Goal: Transaction & Acquisition: Download file/media

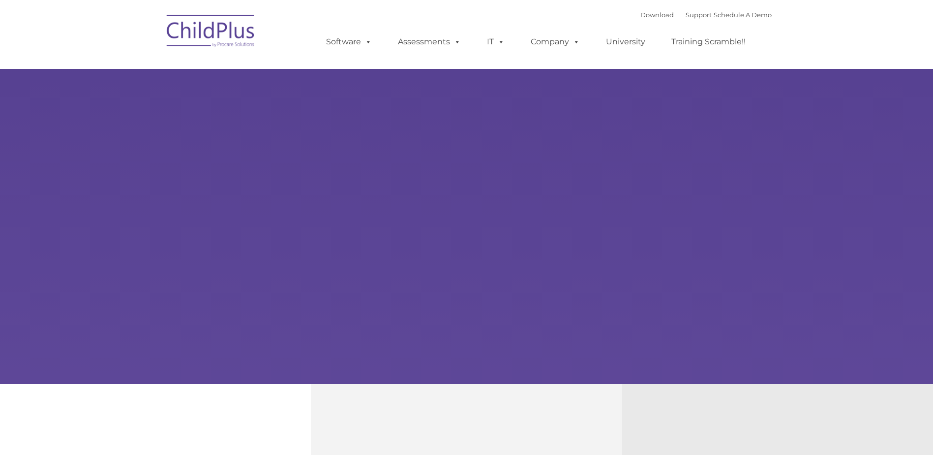
type input ""
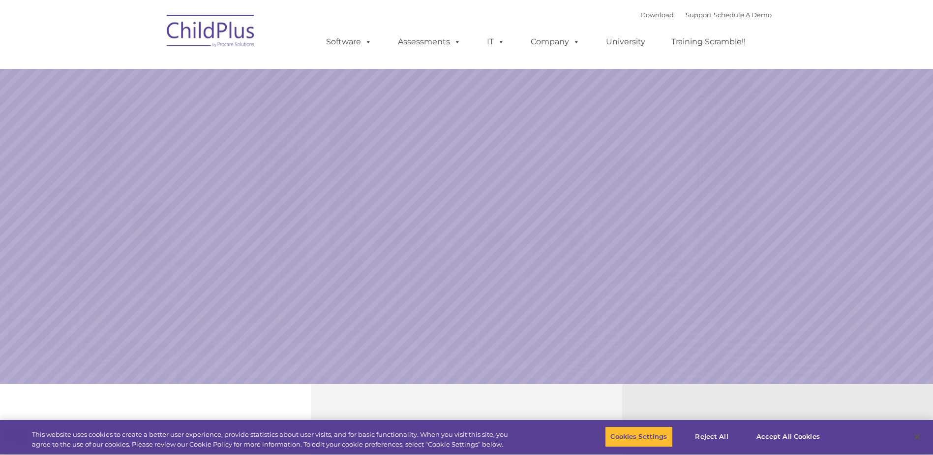
select select "MEDIUM"
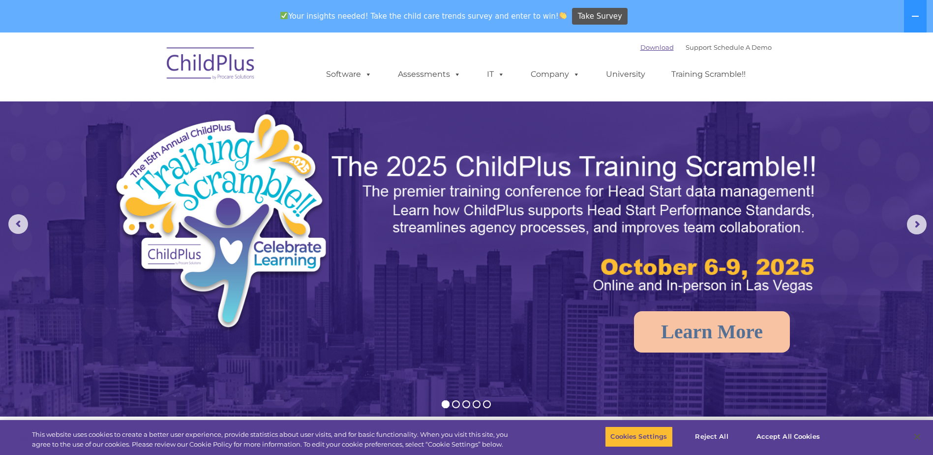
click at [641, 44] on link "Download" at bounding box center [657, 47] width 33 height 8
click at [643, 48] on link "Download" at bounding box center [657, 47] width 33 height 8
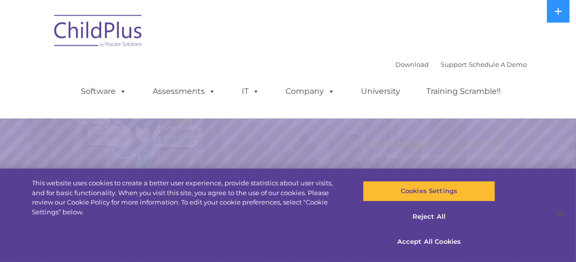
select select "MEDIUM"
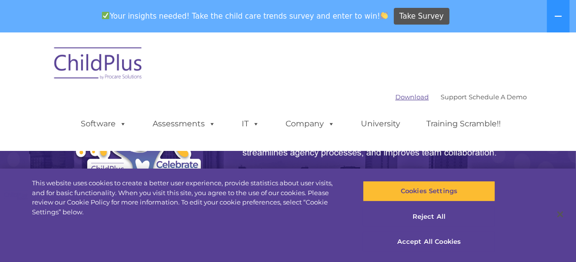
click at [395, 97] on link "Download" at bounding box center [411, 97] width 33 height 8
